Goal: Task Accomplishment & Management: Complete application form

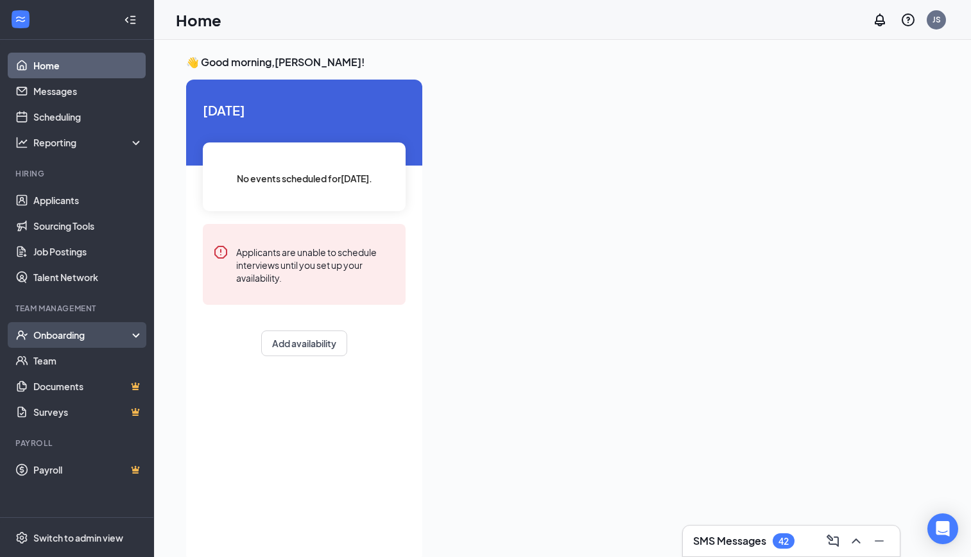
click at [73, 333] on div "Onboarding" at bounding box center [82, 335] width 99 height 13
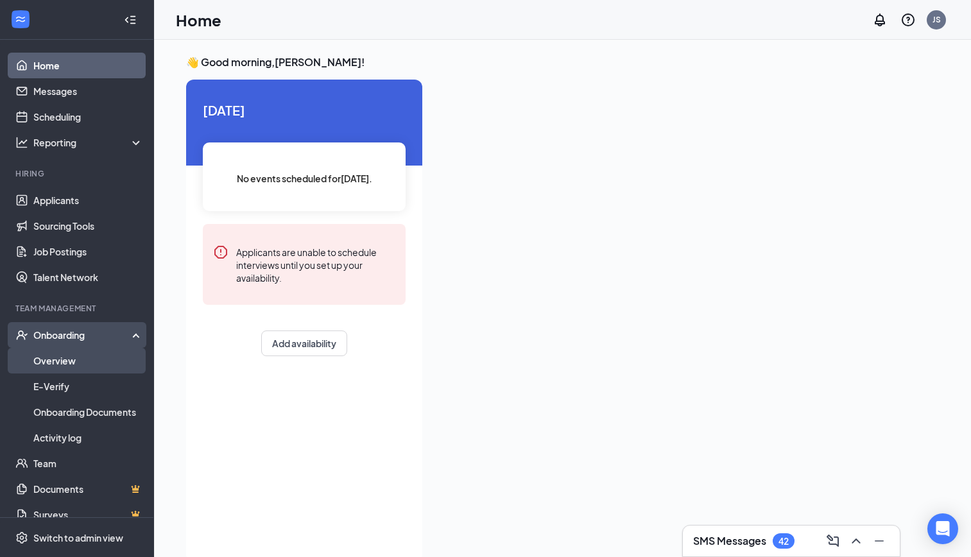
click at [73, 366] on link "Overview" at bounding box center [88, 361] width 110 height 26
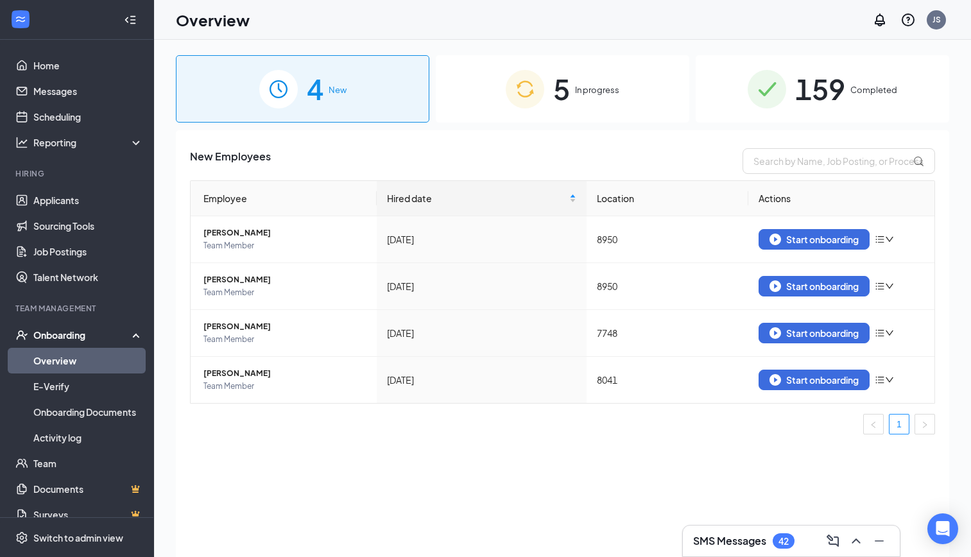
click at [596, 100] on div "5 In progress" at bounding box center [563, 88] width 254 height 67
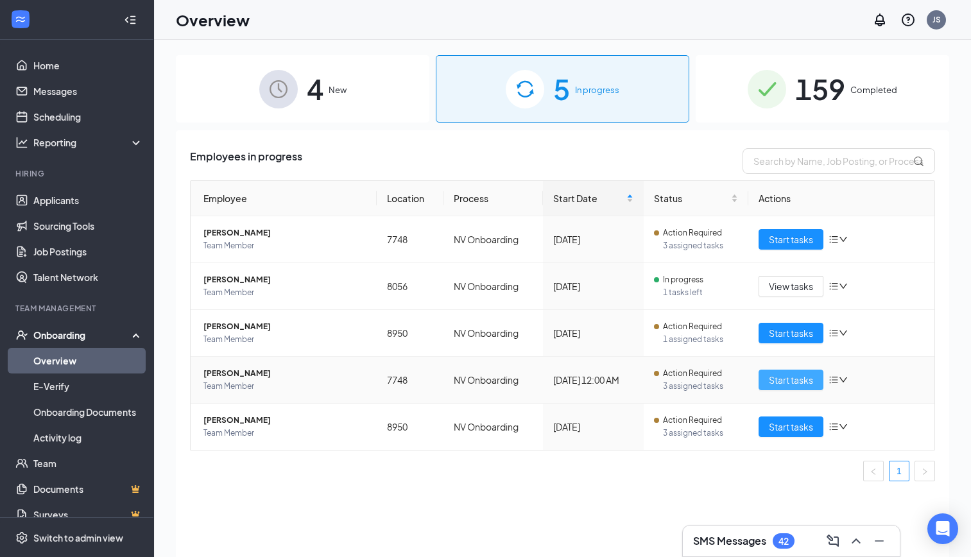
click at [790, 383] on span "Start tasks" at bounding box center [791, 380] width 44 height 14
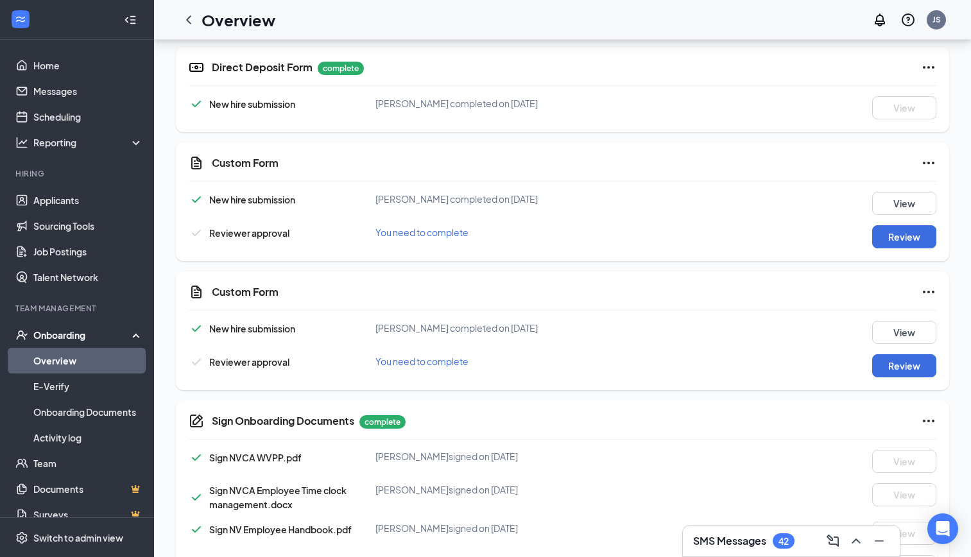
scroll to position [385, 0]
click at [899, 240] on button "Review" at bounding box center [905, 235] width 64 height 23
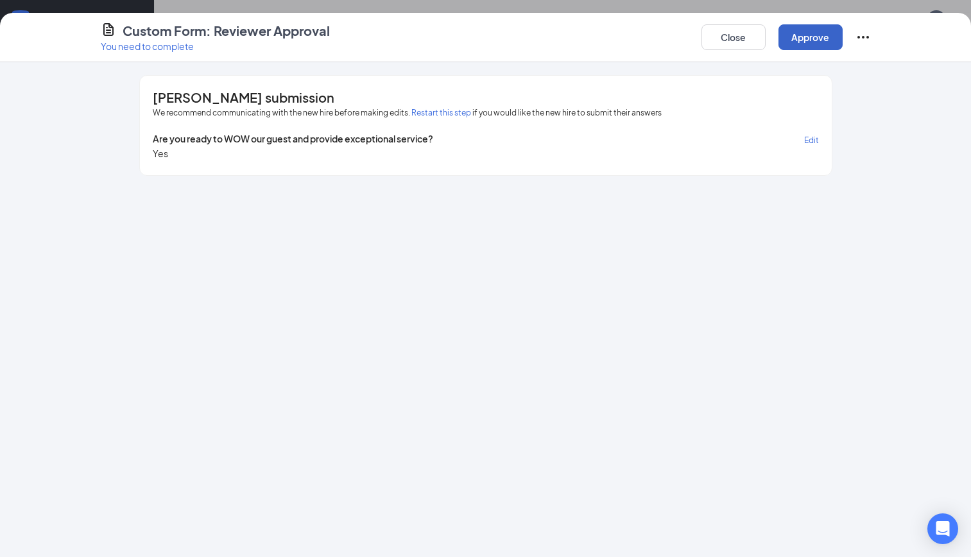
click at [812, 48] on button "Approve" at bounding box center [811, 37] width 64 height 26
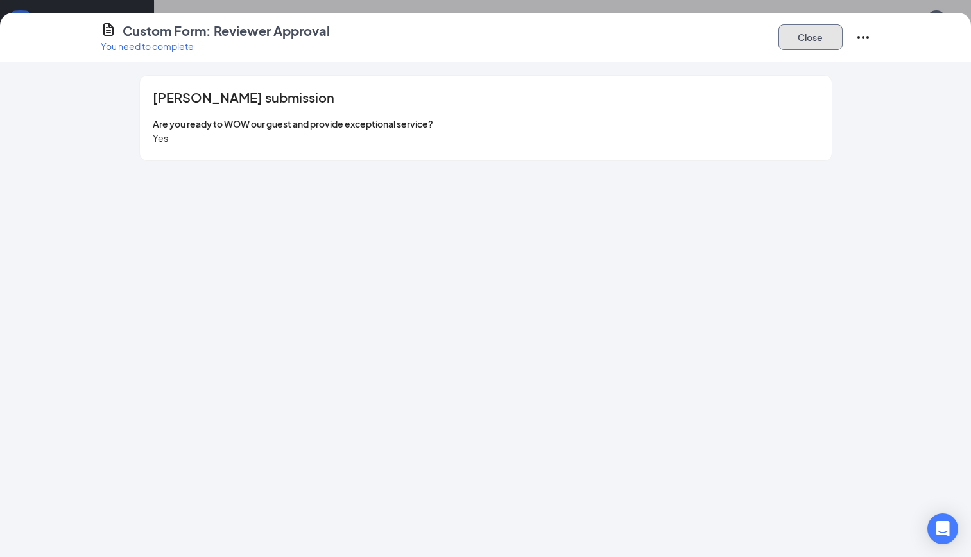
click at [822, 38] on button "Close" at bounding box center [811, 37] width 64 height 26
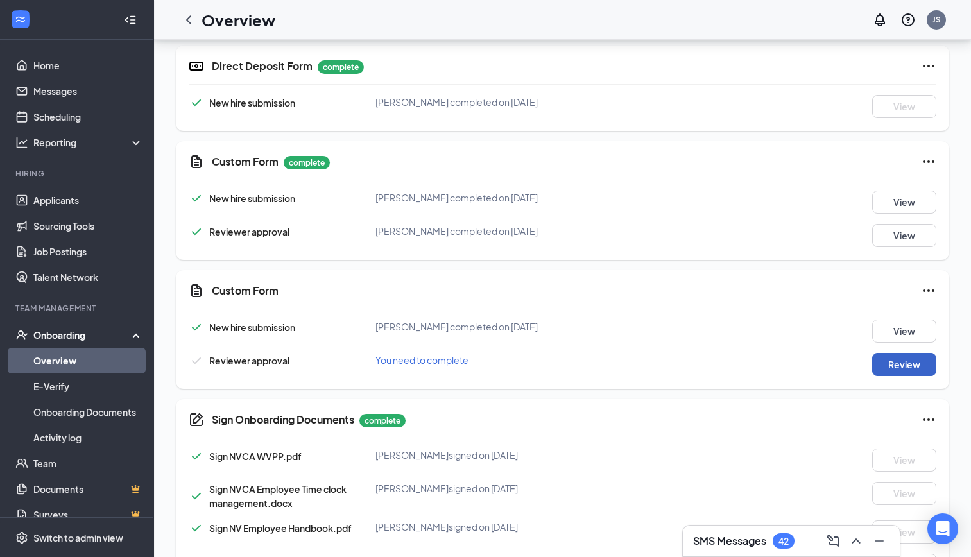
click at [898, 363] on button "Review" at bounding box center [905, 364] width 64 height 23
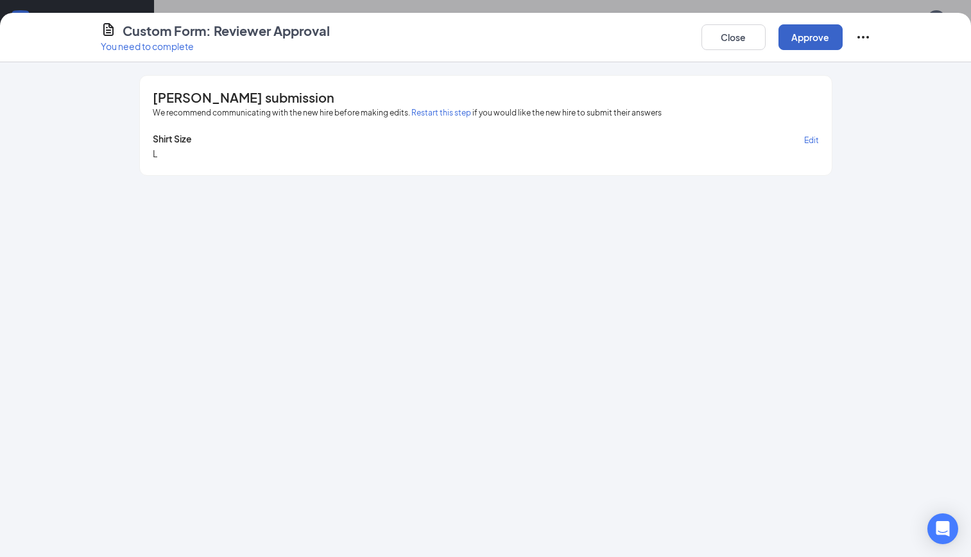
click at [818, 25] on button "Approve" at bounding box center [811, 37] width 64 height 26
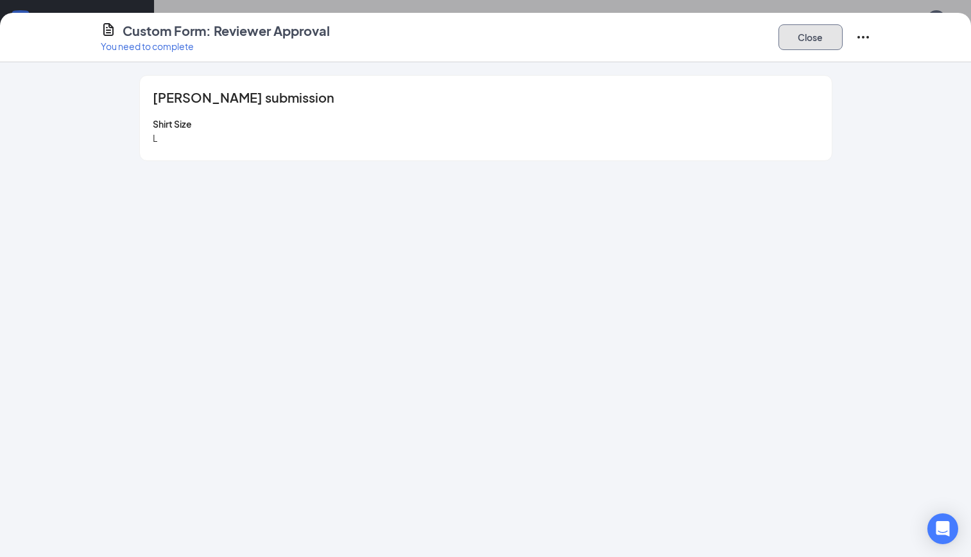
click at [798, 37] on button "Close" at bounding box center [811, 37] width 64 height 26
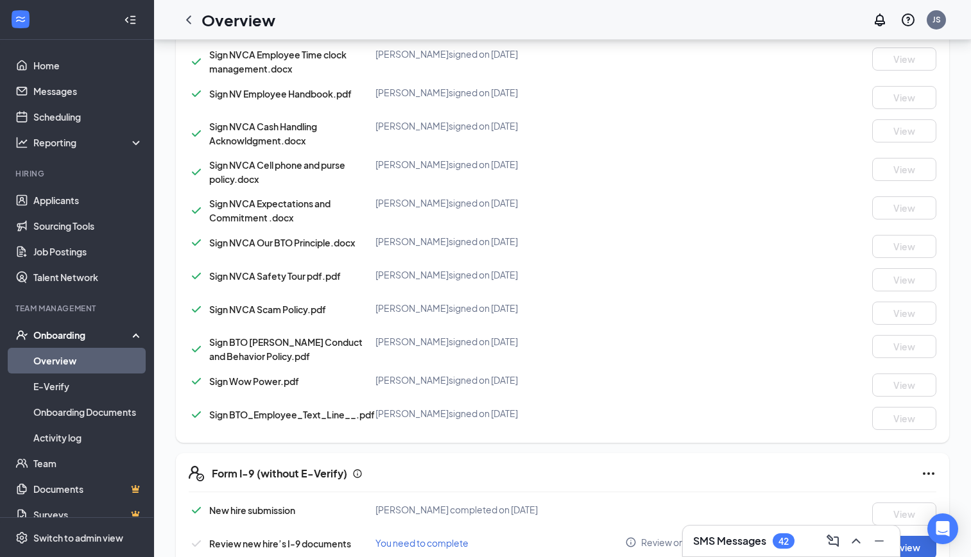
scroll to position [850, 0]
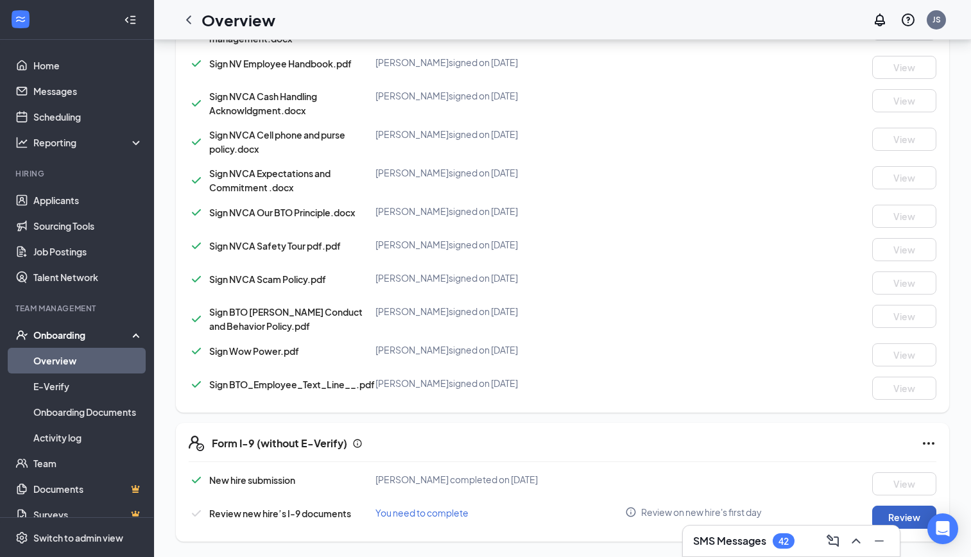
click at [901, 512] on button "Review" at bounding box center [905, 517] width 64 height 23
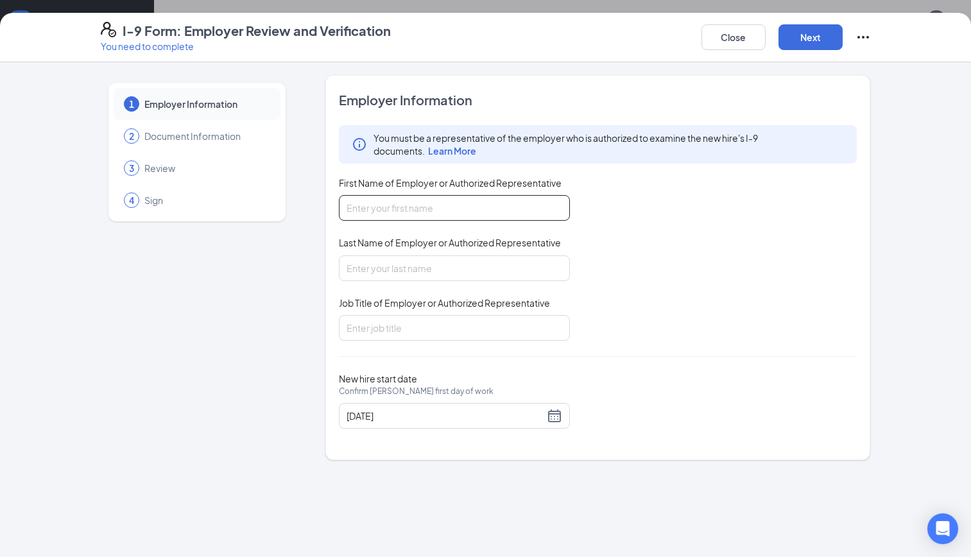
click at [453, 216] on input "First Name of Employer or Authorized Representative" at bounding box center [454, 208] width 231 height 26
type input "[PERSON_NAME]"
click at [418, 265] on input "Last Name of Employer or Authorized Representative" at bounding box center [454, 269] width 231 height 26
type input "[PERSON_NAME]"
click at [410, 327] on input "Job Title of Employer or Authorized Representative" at bounding box center [454, 328] width 231 height 26
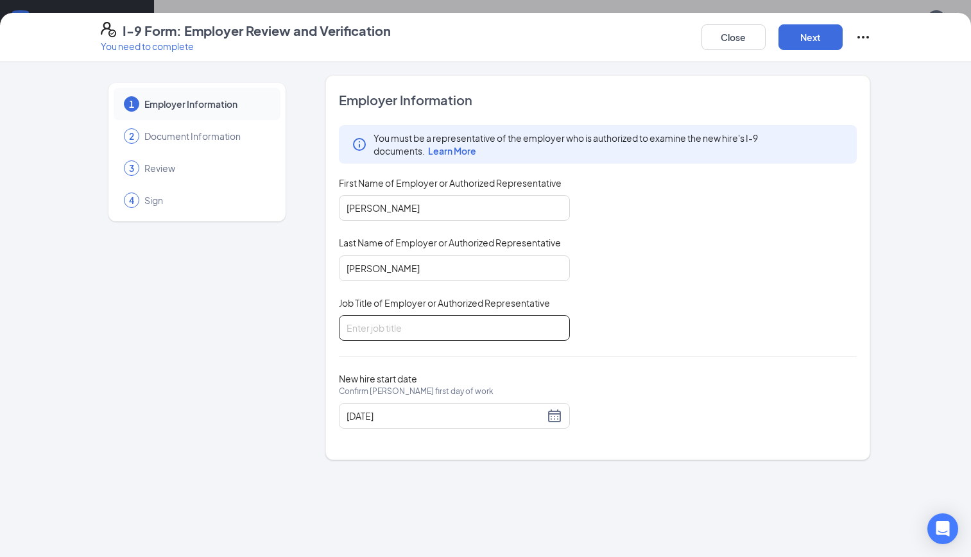
type input "District Leader"
click at [796, 43] on button "Next" at bounding box center [811, 37] width 64 height 26
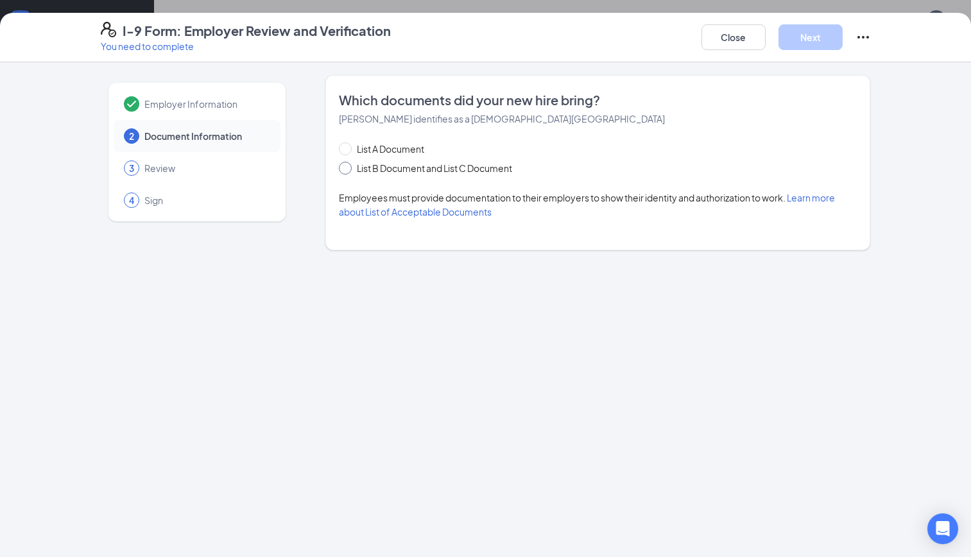
click at [344, 166] on input "List B Document and List C Document" at bounding box center [343, 166] width 9 height 9
radio input "true"
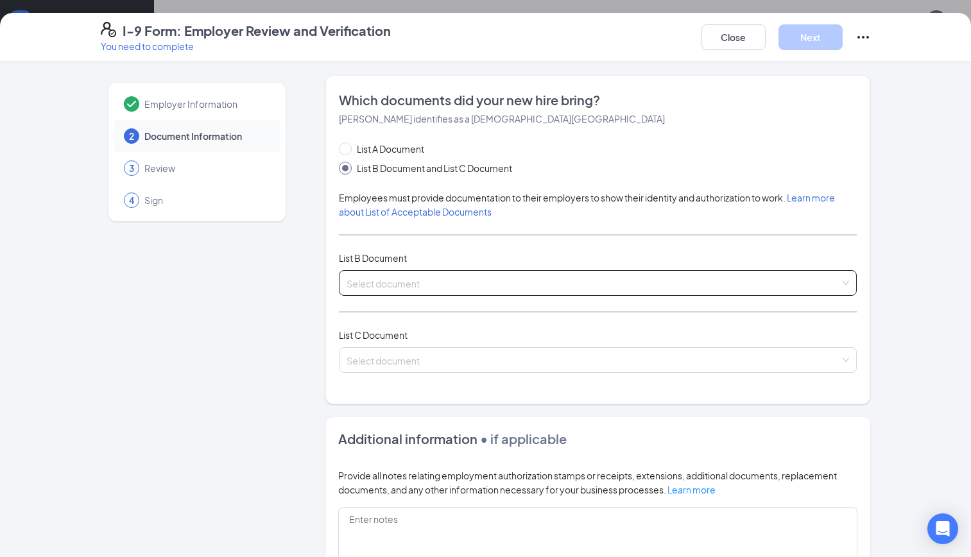
click at [395, 279] on input "search" at bounding box center [594, 280] width 494 height 19
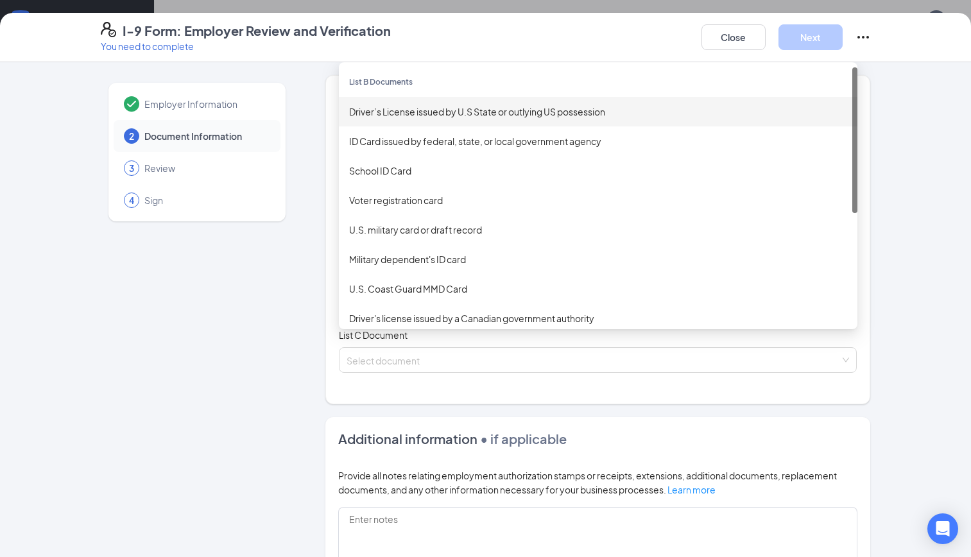
click at [395, 116] on div "Driver’s License issued by U.S State or outlying US possession" at bounding box center [598, 112] width 498 height 14
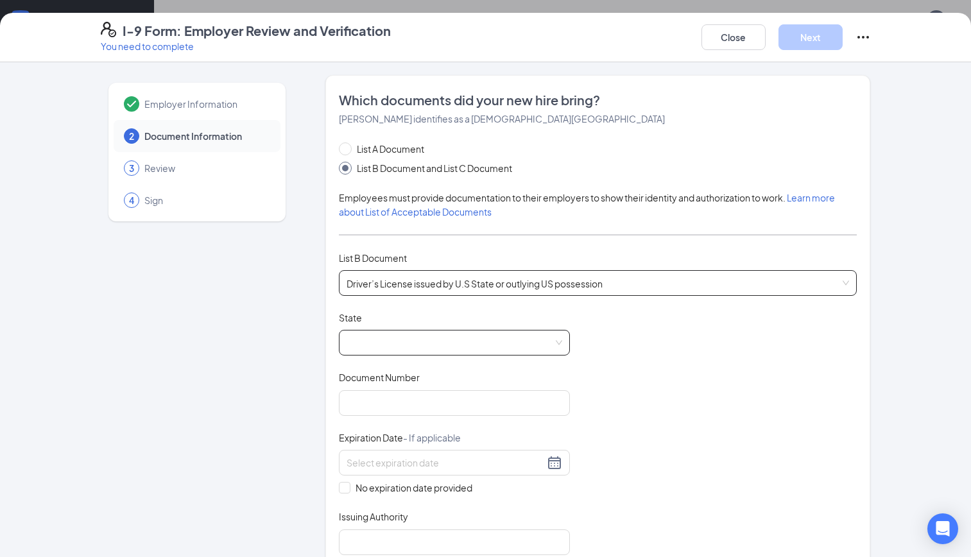
click at [385, 338] on span at bounding box center [455, 343] width 216 height 24
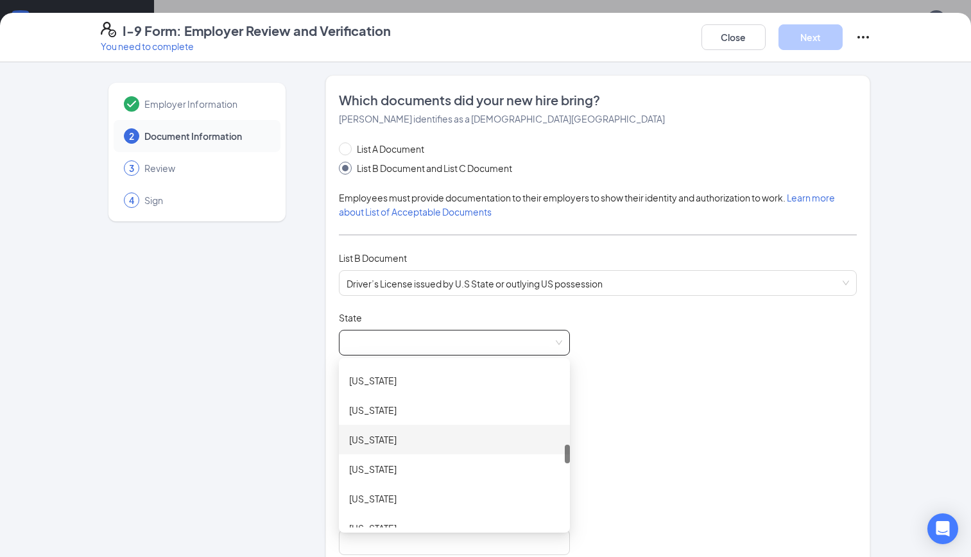
scroll to position [835, 0]
click at [376, 432] on div "[US_STATE]" at bounding box center [454, 429] width 211 height 14
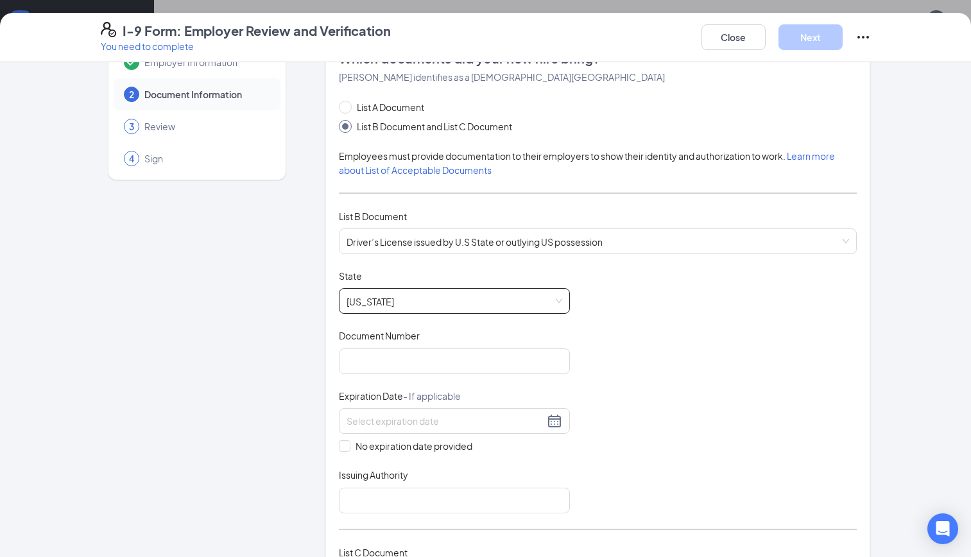
scroll to position [64, 0]
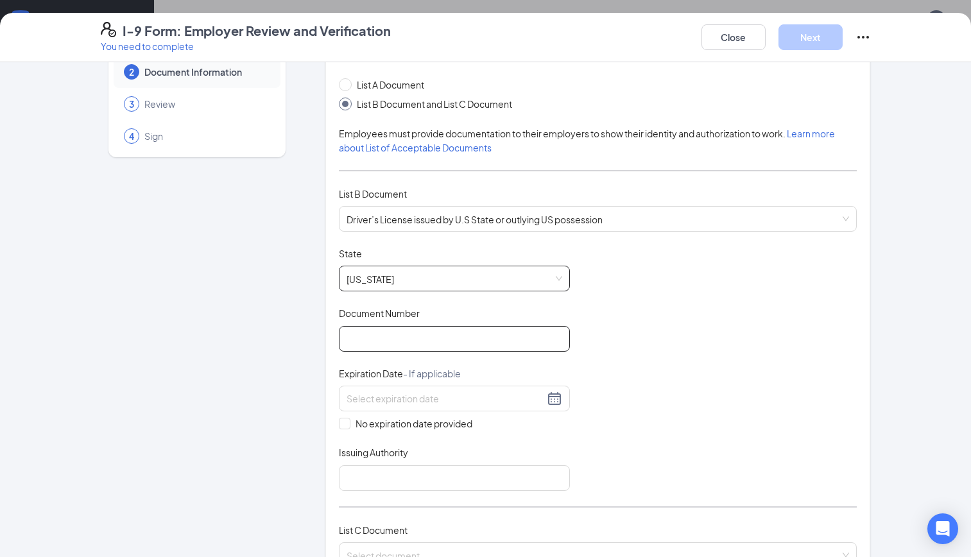
click at [388, 336] on input "Document Number" at bounding box center [454, 339] width 231 height 26
type input "2107329747"
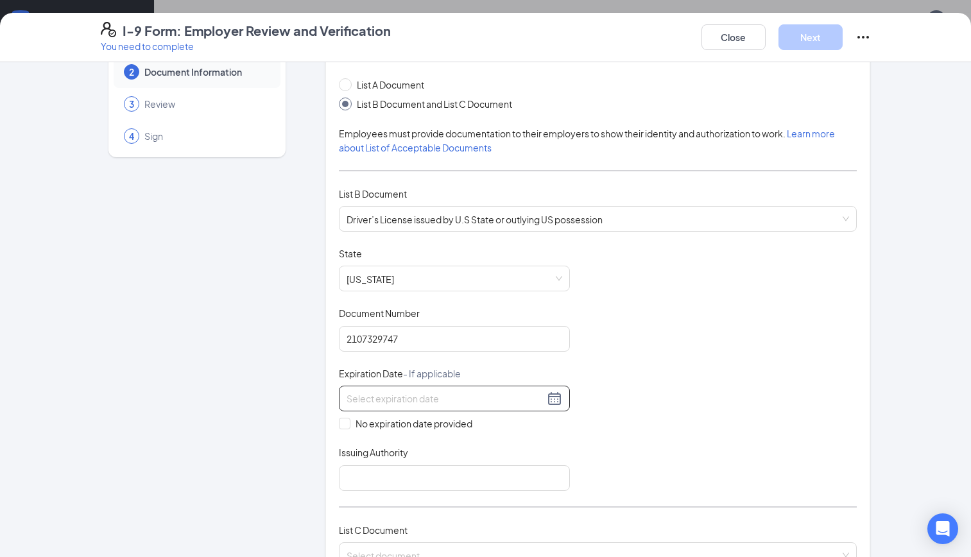
click at [544, 399] on div at bounding box center [455, 398] width 216 height 15
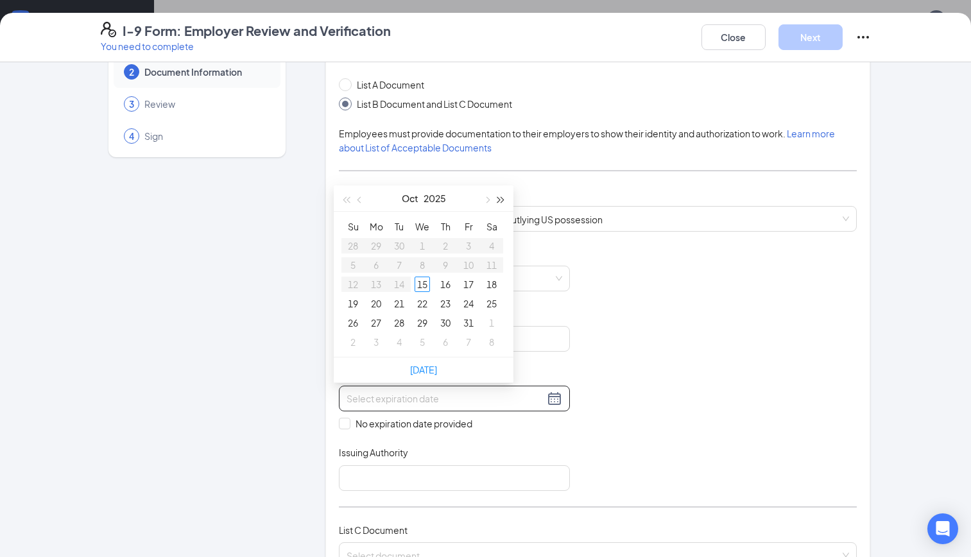
click at [500, 199] on span "button" at bounding box center [501, 200] width 6 height 6
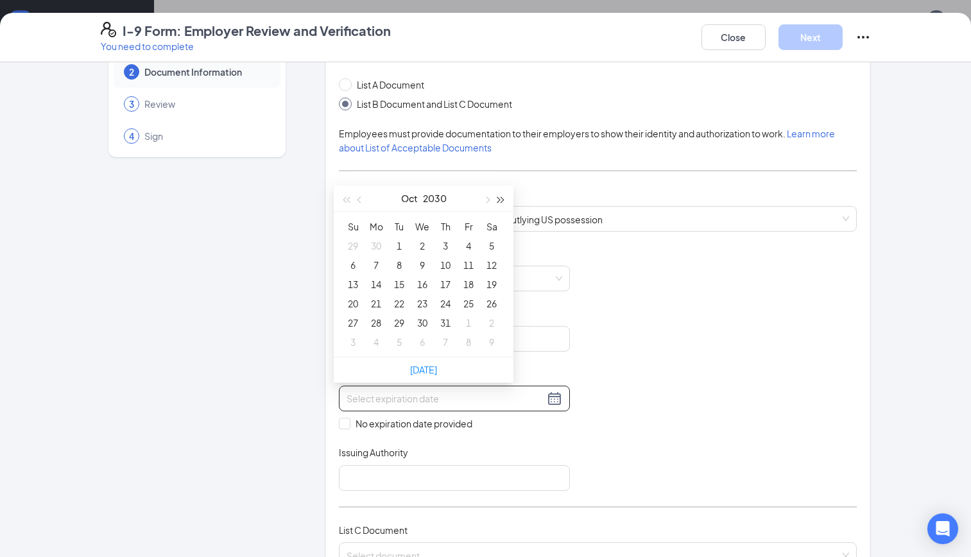
click at [500, 199] on span "button" at bounding box center [501, 200] width 6 height 6
click at [363, 204] on button "button" at bounding box center [360, 199] width 14 height 26
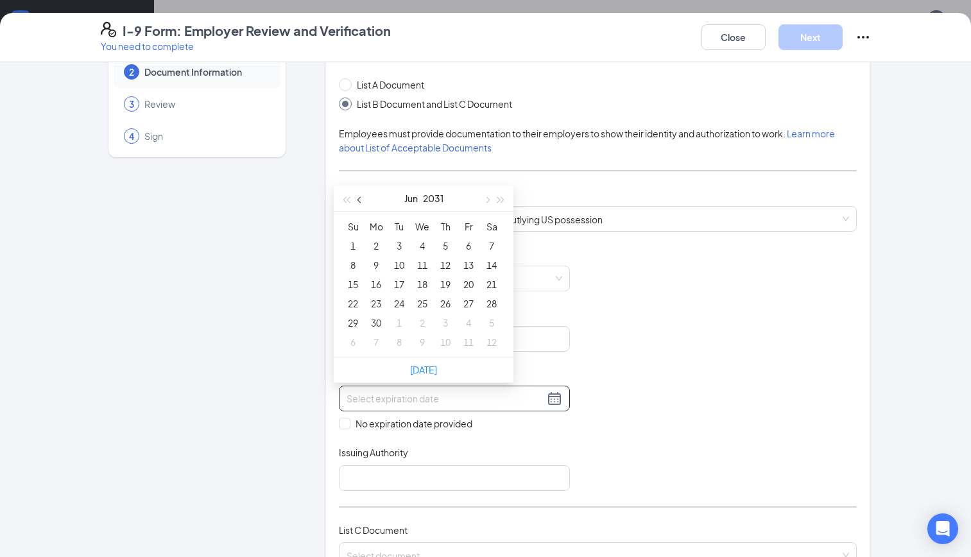
click at [363, 204] on button "button" at bounding box center [360, 199] width 14 height 26
click at [362, 204] on button "button" at bounding box center [360, 199] width 14 height 26
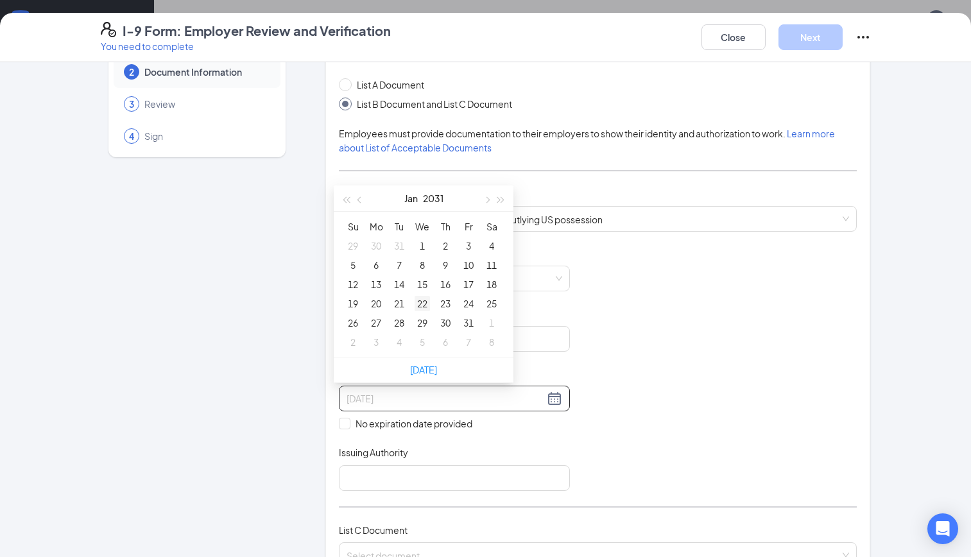
type input "[DATE]"
click at [420, 300] on div "22" at bounding box center [422, 303] width 15 height 15
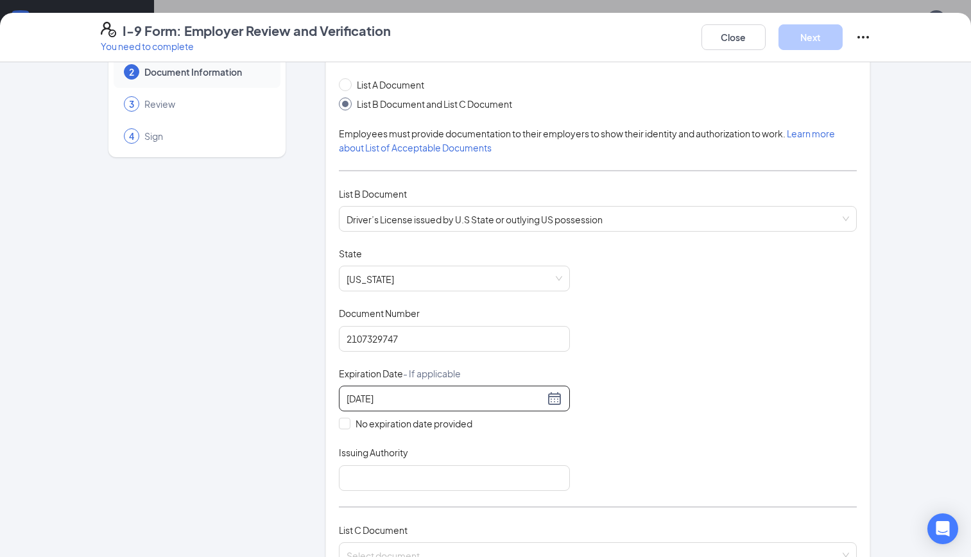
click at [627, 345] on div "Document Title Driver’s License issued by U.S State or outlying US possession S…" at bounding box center [598, 369] width 519 height 244
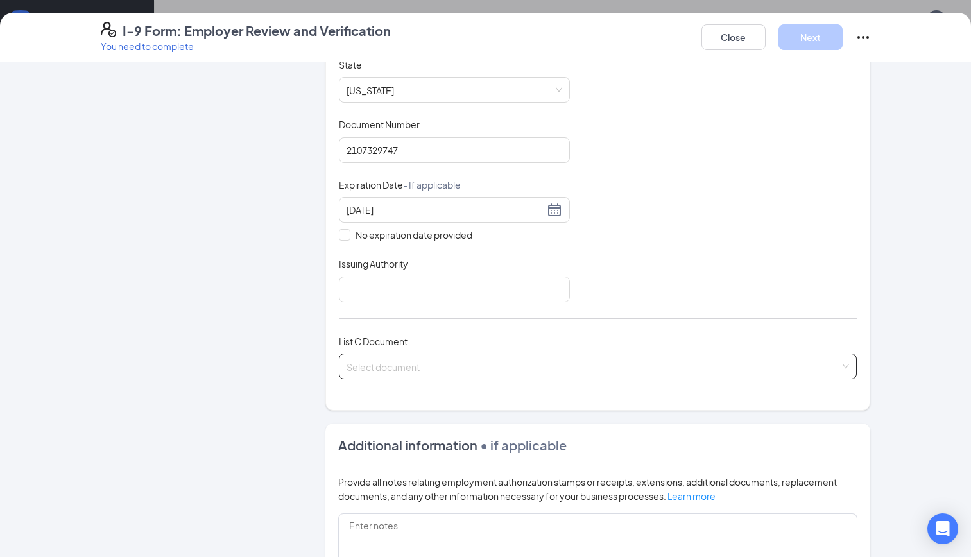
scroll to position [321, 0]
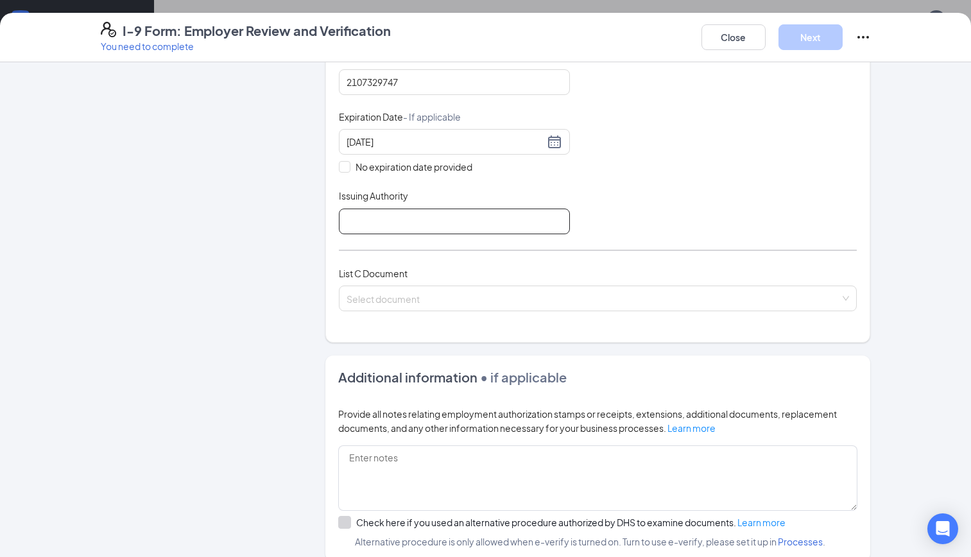
click at [352, 215] on input "Issuing Authority" at bounding box center [454, 222] width 231 height 26
type input "DMV"
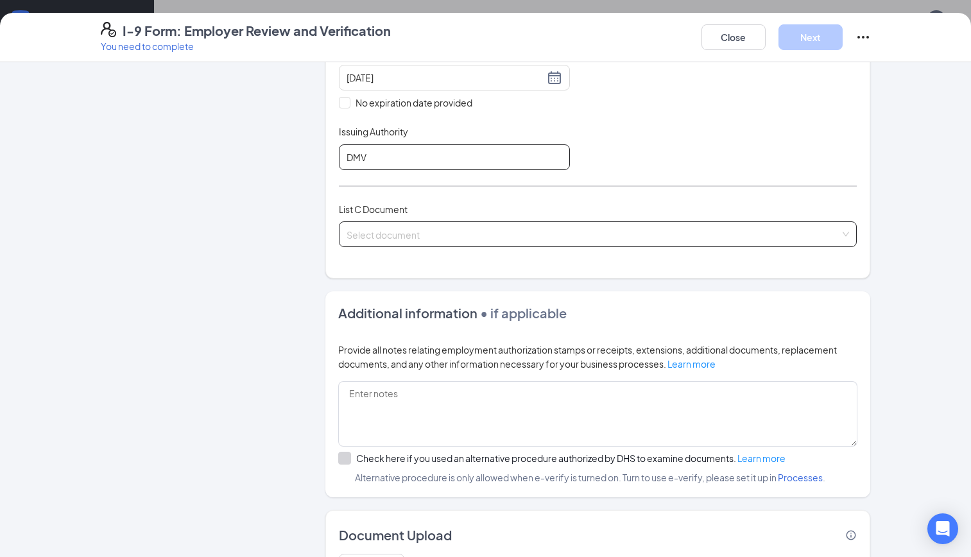
click at [403, 246] on span at bounding box center [594, 234] width 494 height 24
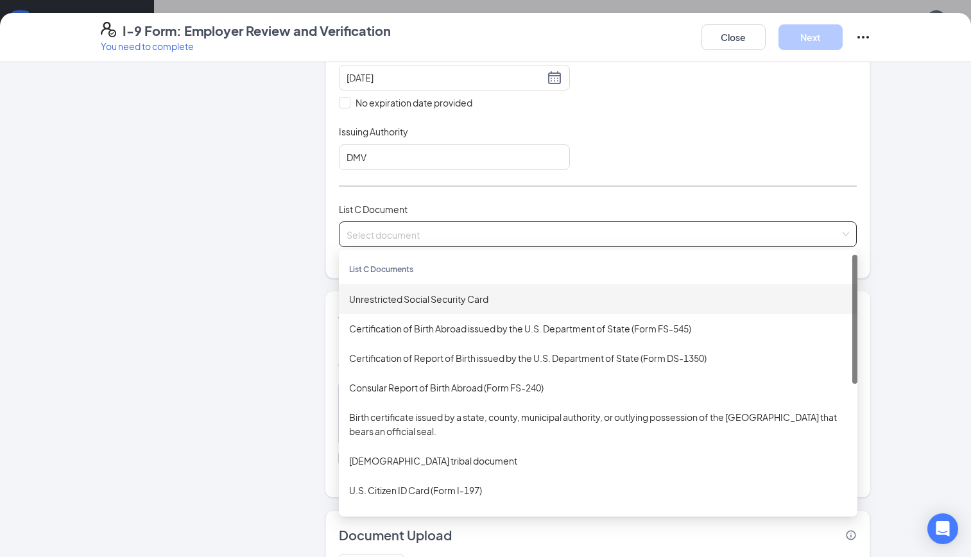
click at [400, 296] on div "Unrestricted Social Security Card" at bounding box center [598, 299] width 498 height 14
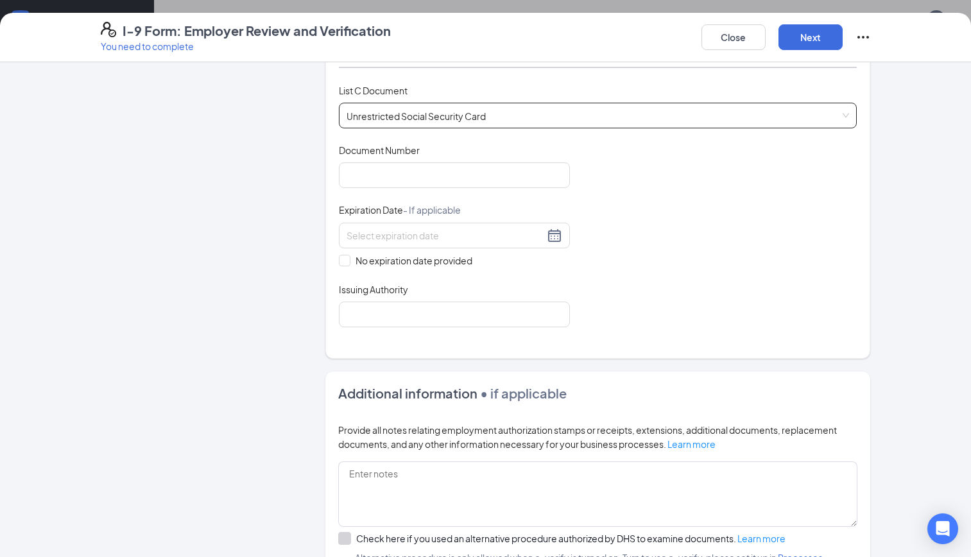
scroll to position [514, 0]
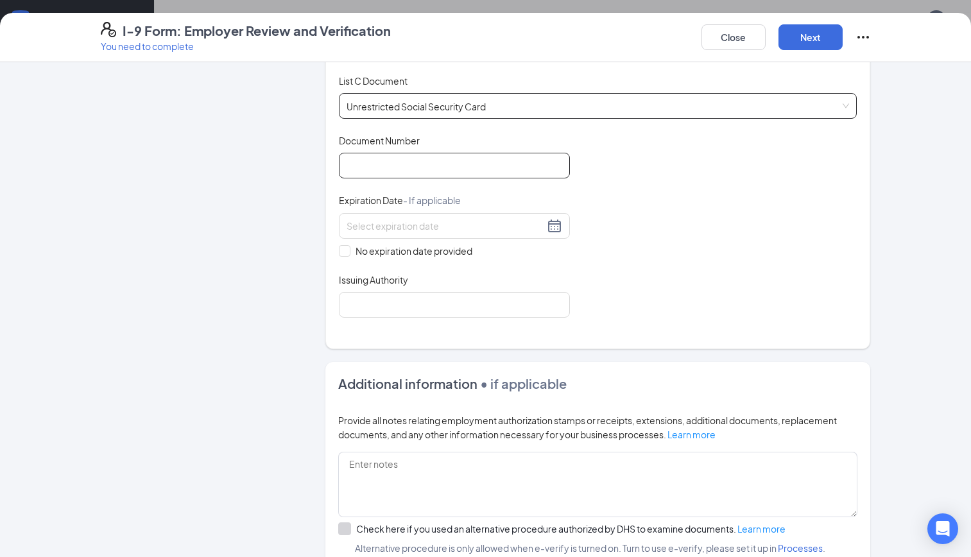
click at [394, 171] on input "Document Number" at bounding box center [454, 166] width 231 height 26
type input "680861108"
click at [344, 252] on span at bounding box center [345, 251] width 12 height 12
click at [344, 252] on input "No expiration date provided" at bounding box center [343, 249] width 9 height 9
checkbox input "true"
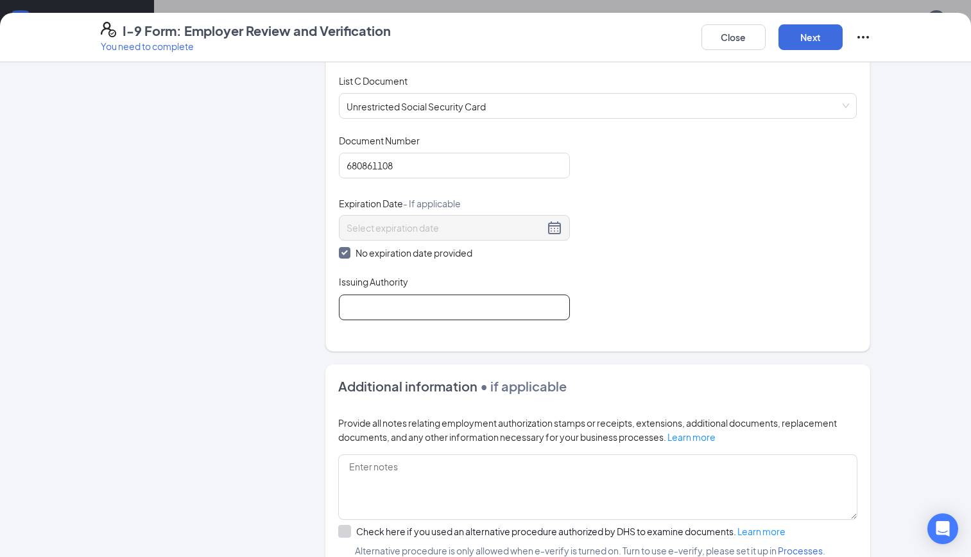
click at [396, 316] on input "Issuing Authority" at bounding box center [454, 308] width 231 height 26
type input "SS Administration"
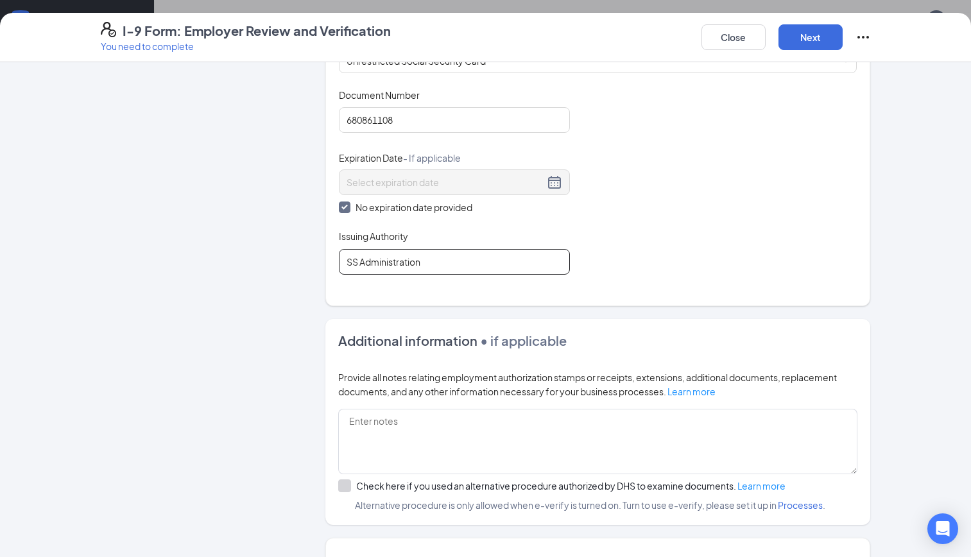
scroll to position [578, 0]
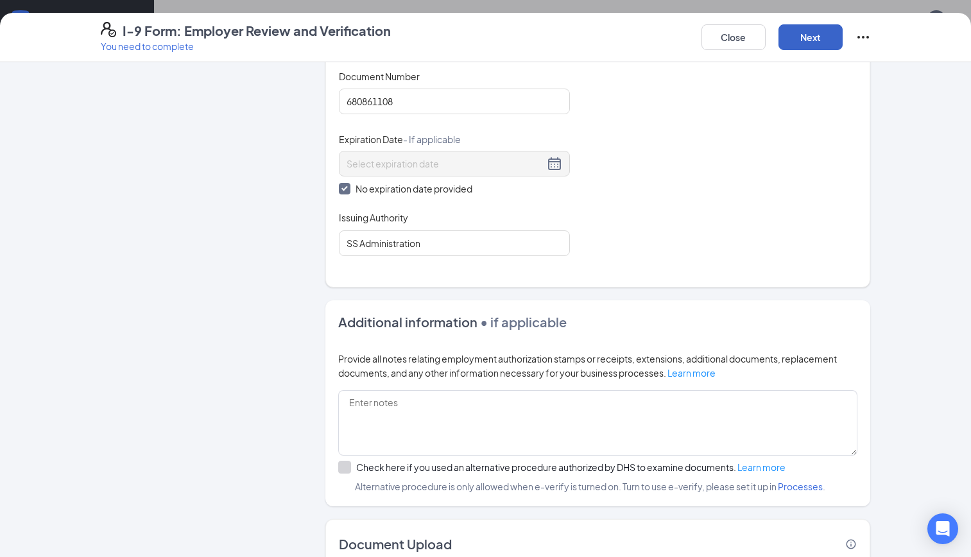
click at [789, 40] on button "Next" at bounding box center [811, 37] width 64 height 26
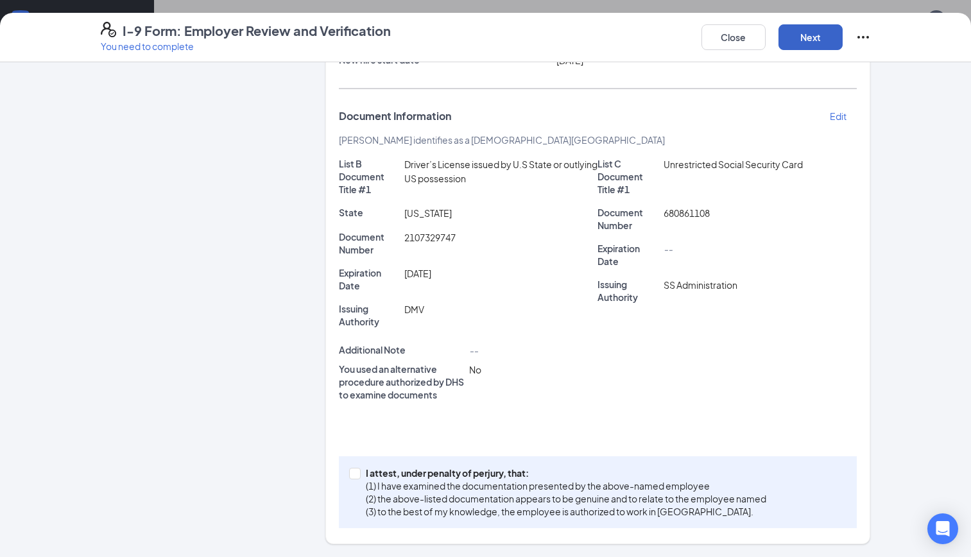
scroll to position [194, 0]
click at [349, 474] on input "I attest, under penalty of [PERSON_NAME], that: (1) I have examined the documen…" at bounding box center [353, 472] width 9 height 9
checkbox input "true"
click at [803, 42] on button "Next" at bounding box center [811, 37] width 64 height 26
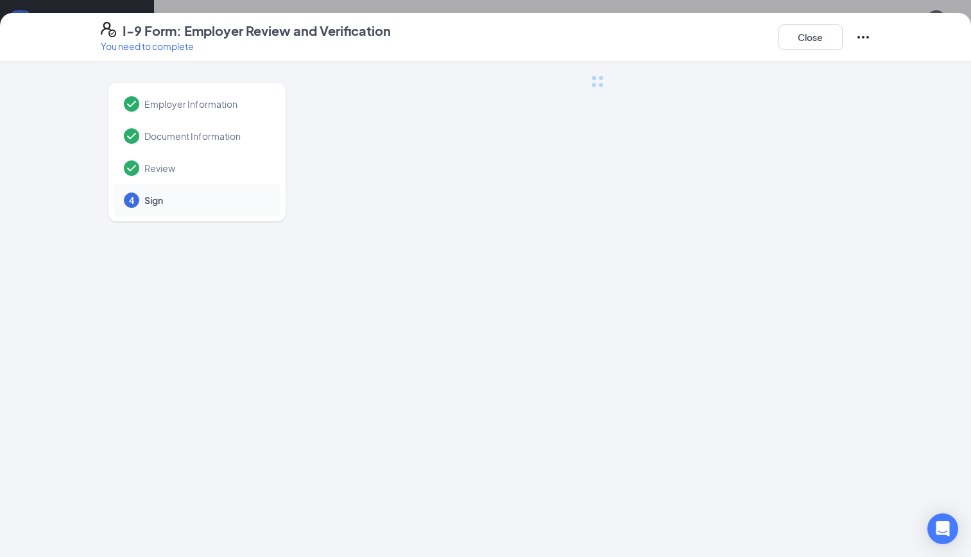
scroll to position [0, 0]
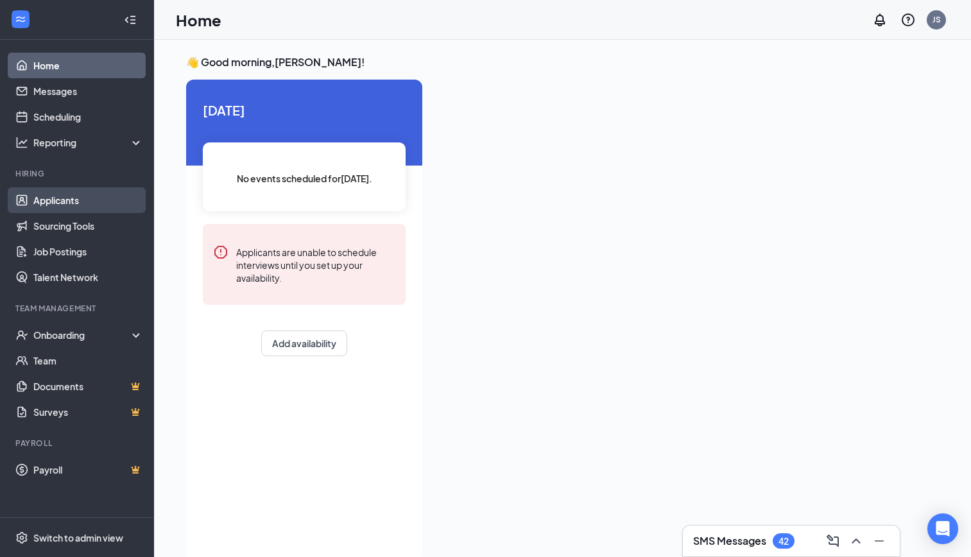
click at [55, 202] on link "Applicants" at bounding box center [88, 200] width 110 height 26
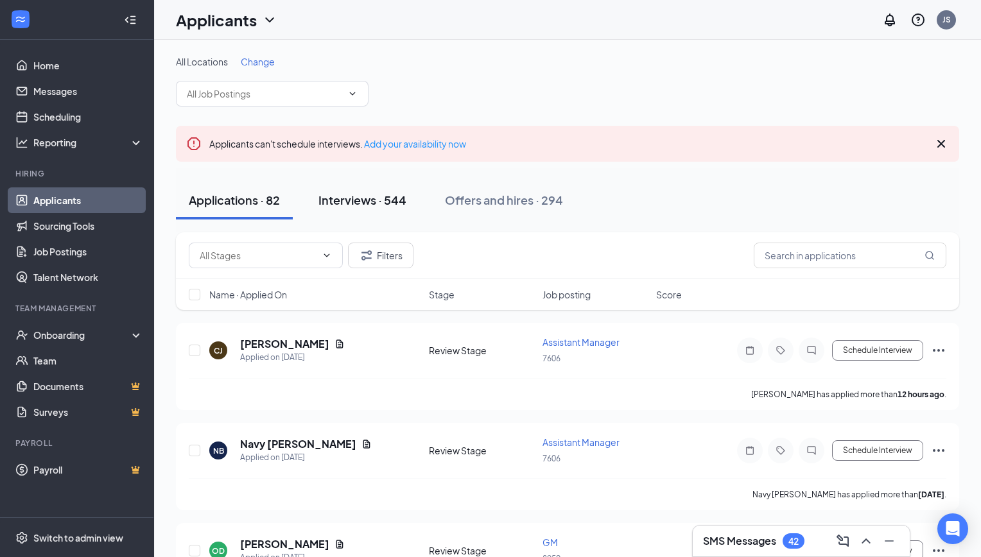
click at [312, 207] on button "Interviews · 544" at bounding box center [363, 200] width 114 height 39
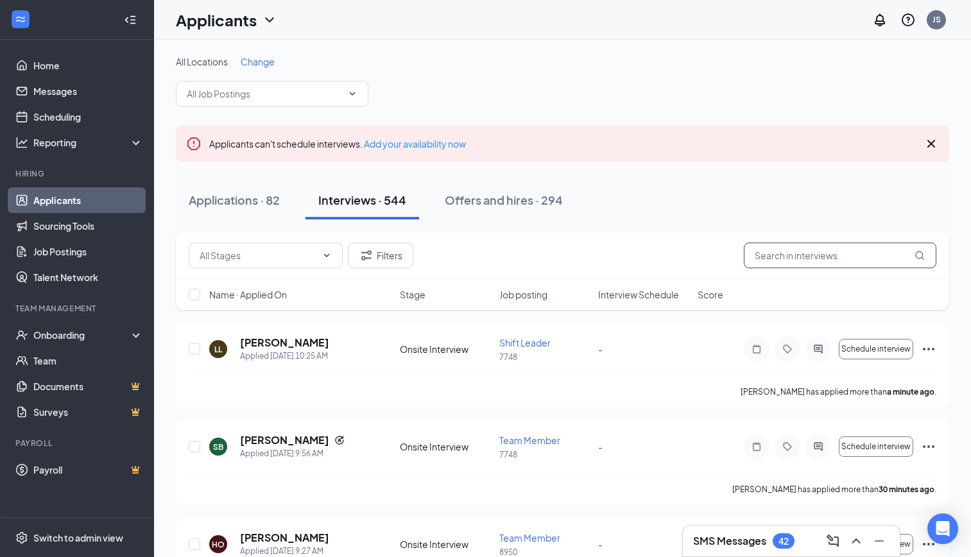
click at [788, 261] on input "text" at bounding box center [840, 256] width 193 height 26
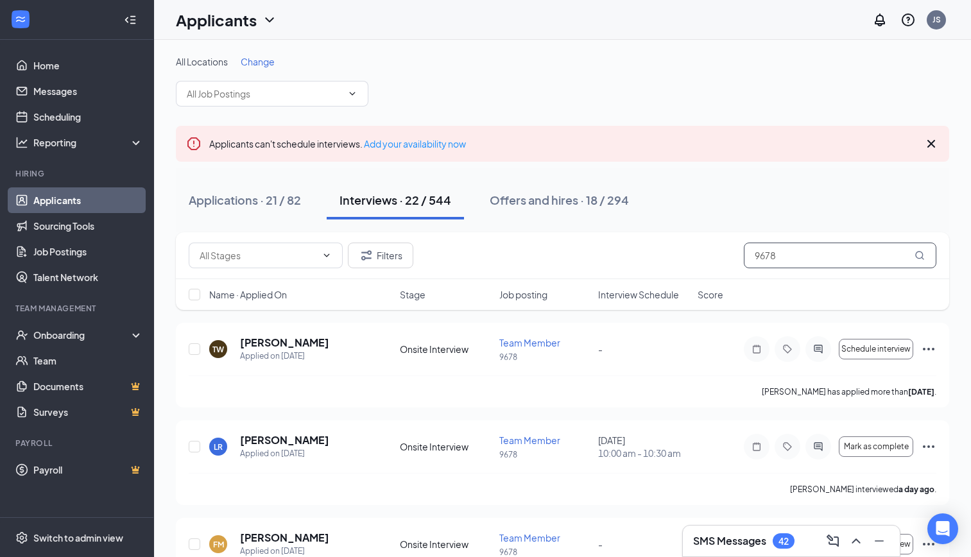
type input "9678"
